Goal: Register for event/course

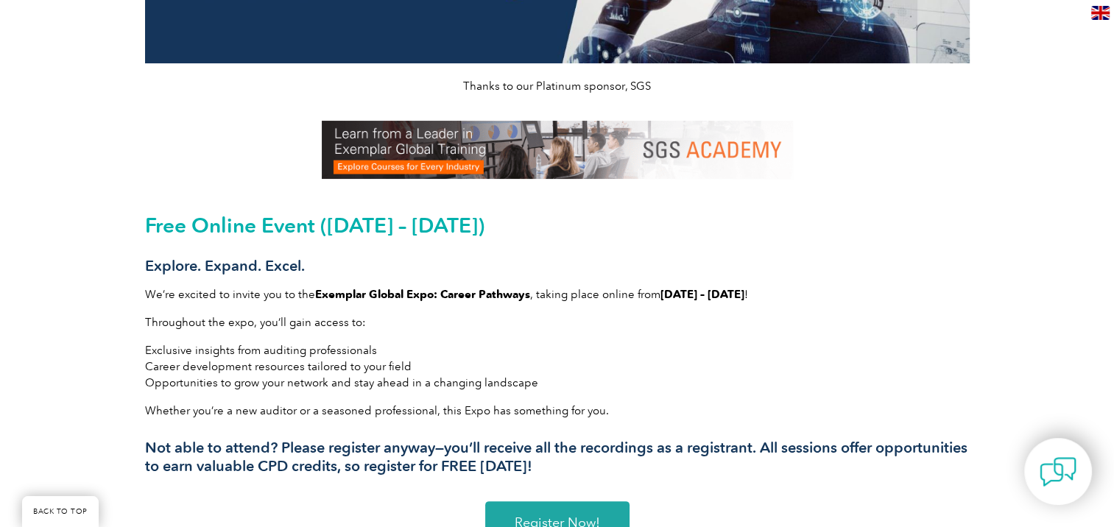
scroll to position [368, 0]
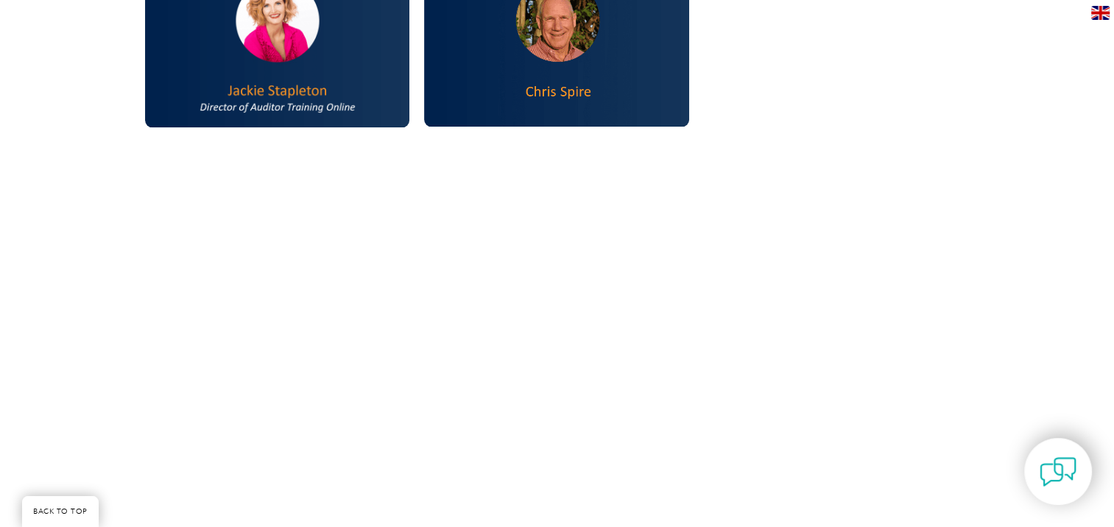
scroll to position [1693, 0]
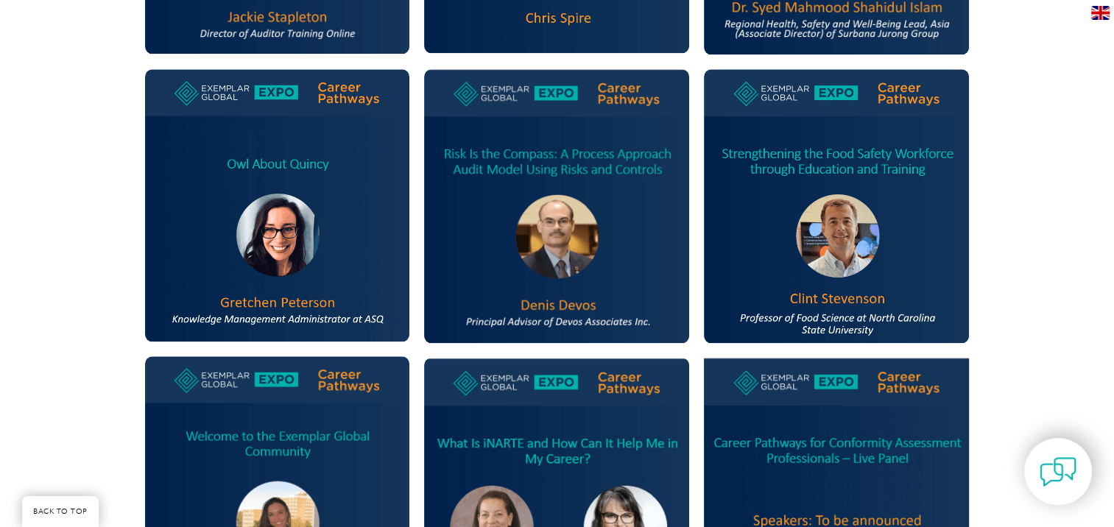
click at [336, 223] on img at bounding box center [277, 205] width 265 height 272
click at [236, 106] on img at bounding box center [277, 205] width 265 height 272
click at [257, 218] on img at bounding box center [277, 205] width 265 height 272
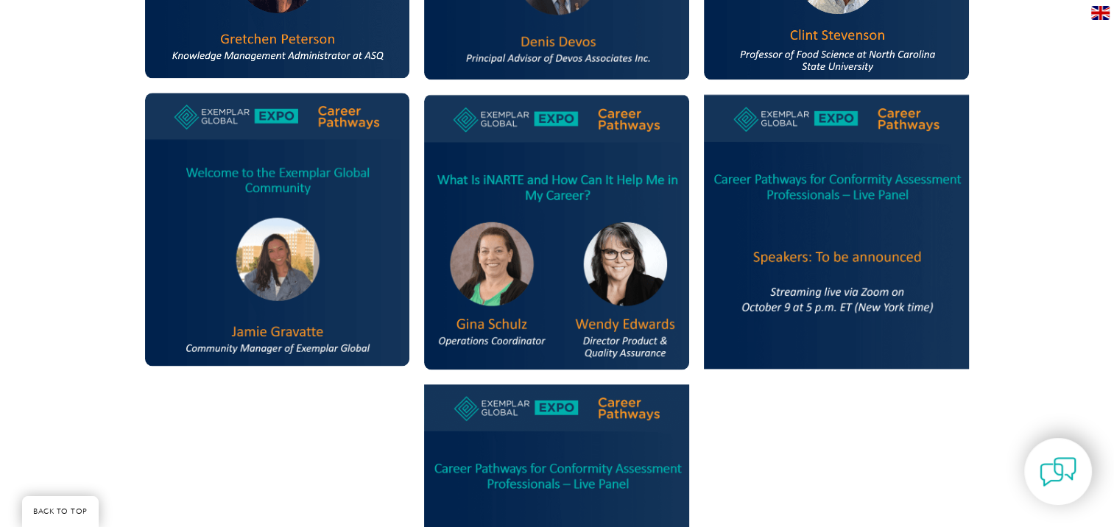
scroll to position [1988, 0]
